Goal: Book appointment/travel/reservation

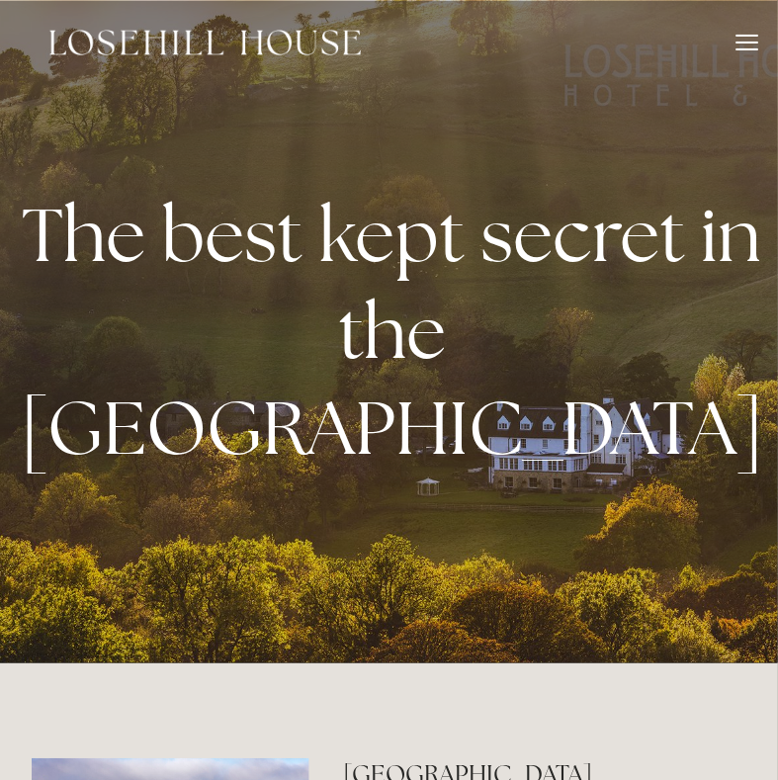
click at [739, 47] on div at bounding box center [747, 46] width 22 height 22
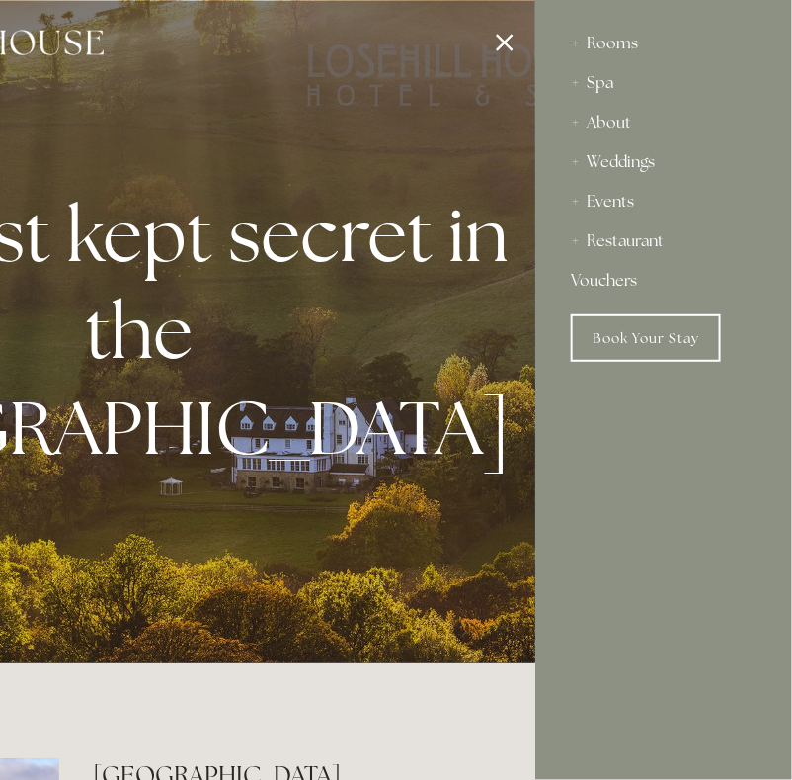
click at [603, 73] on div "Spa" at bounding box center [664, 83] width 186 height 40
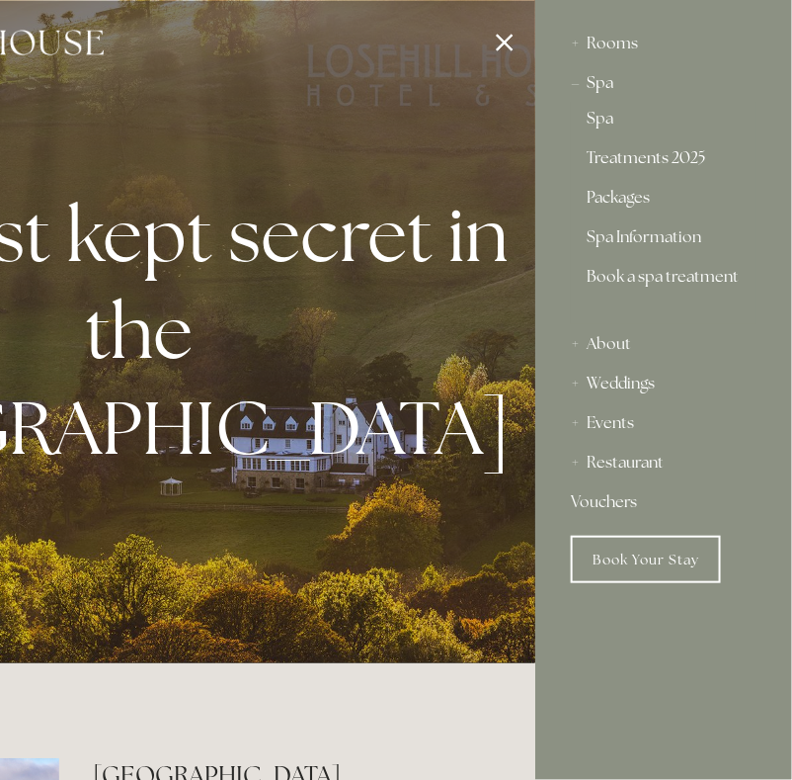
click at [656, 158] on link "Treatments 2025" at bounding box center [664, 162] width 154 height 24
click at [619, 195] on link "Packages" at bounding box center [664, 202] width 154 height 24
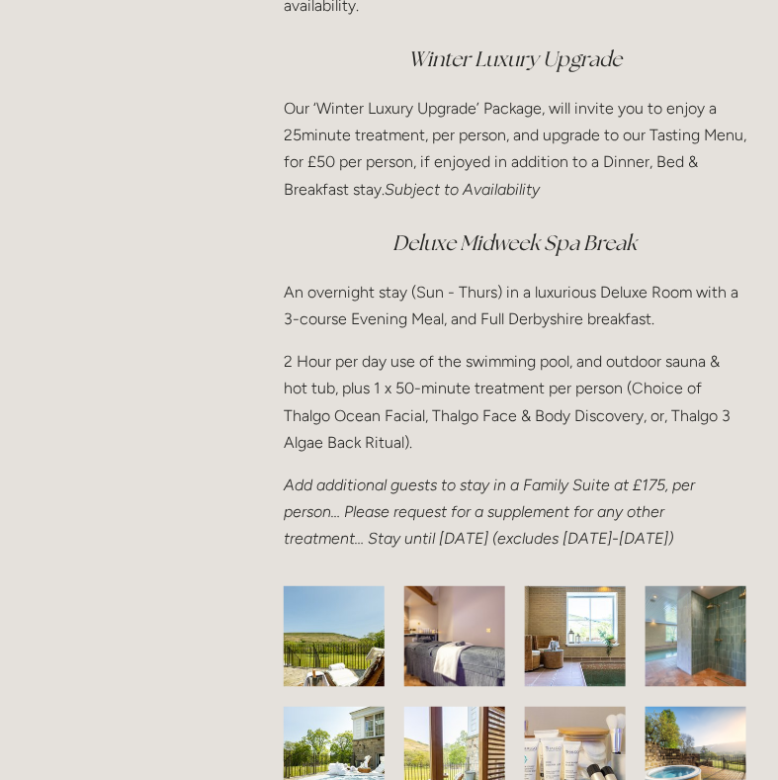
scroll to position [3195, 0]
